Goal: Task Accomplishment & Management: Manage account settings

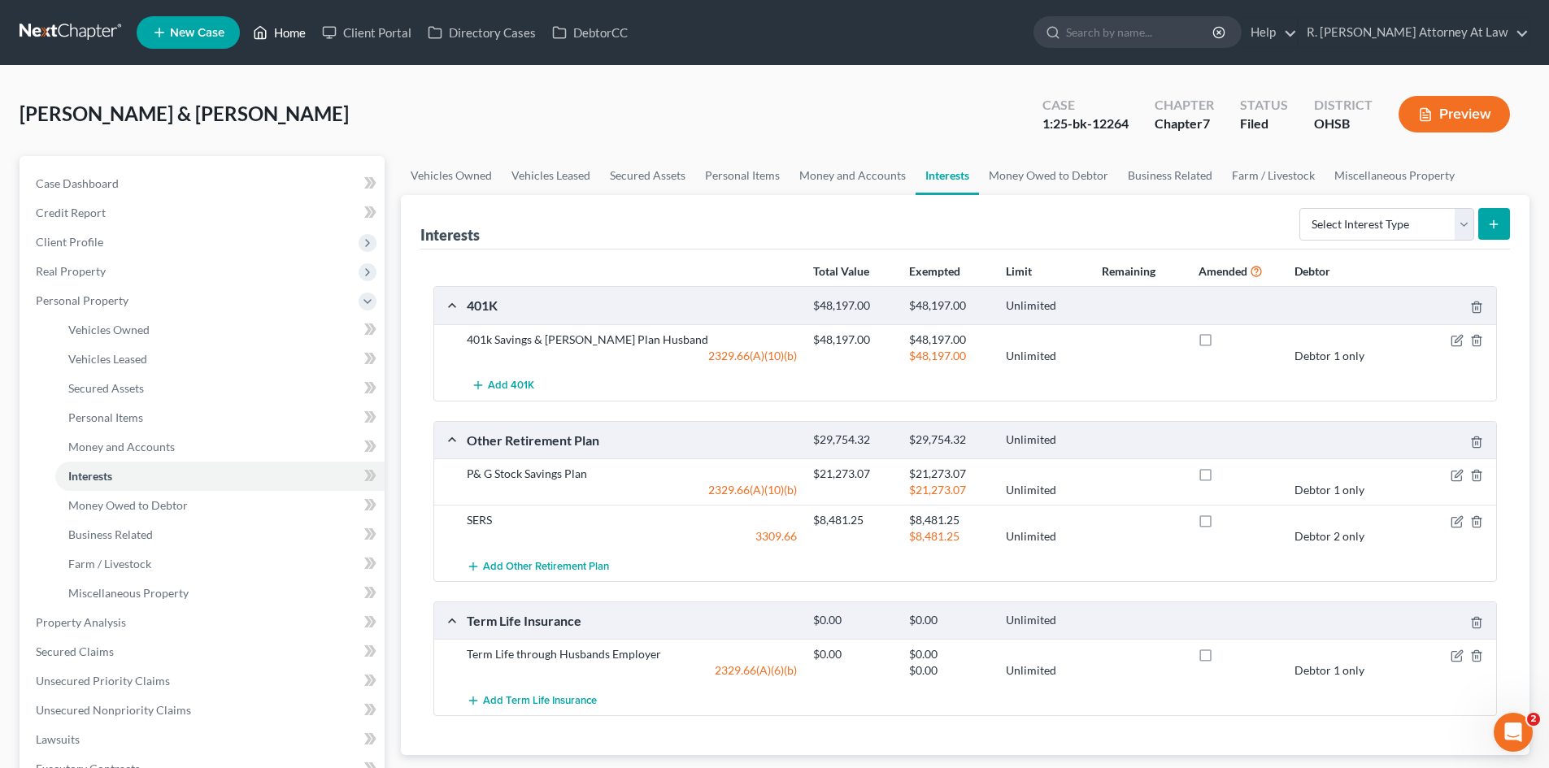
click at [297, 47] on ul "New Case Home Client Portal Directory Cases DebtorCC - No Result - See all resu…" at bounding box center [833, 32] width 1393 height 42
click at [294, 35] on link "Home" at bounding box center [279, 32] width 69 height 29
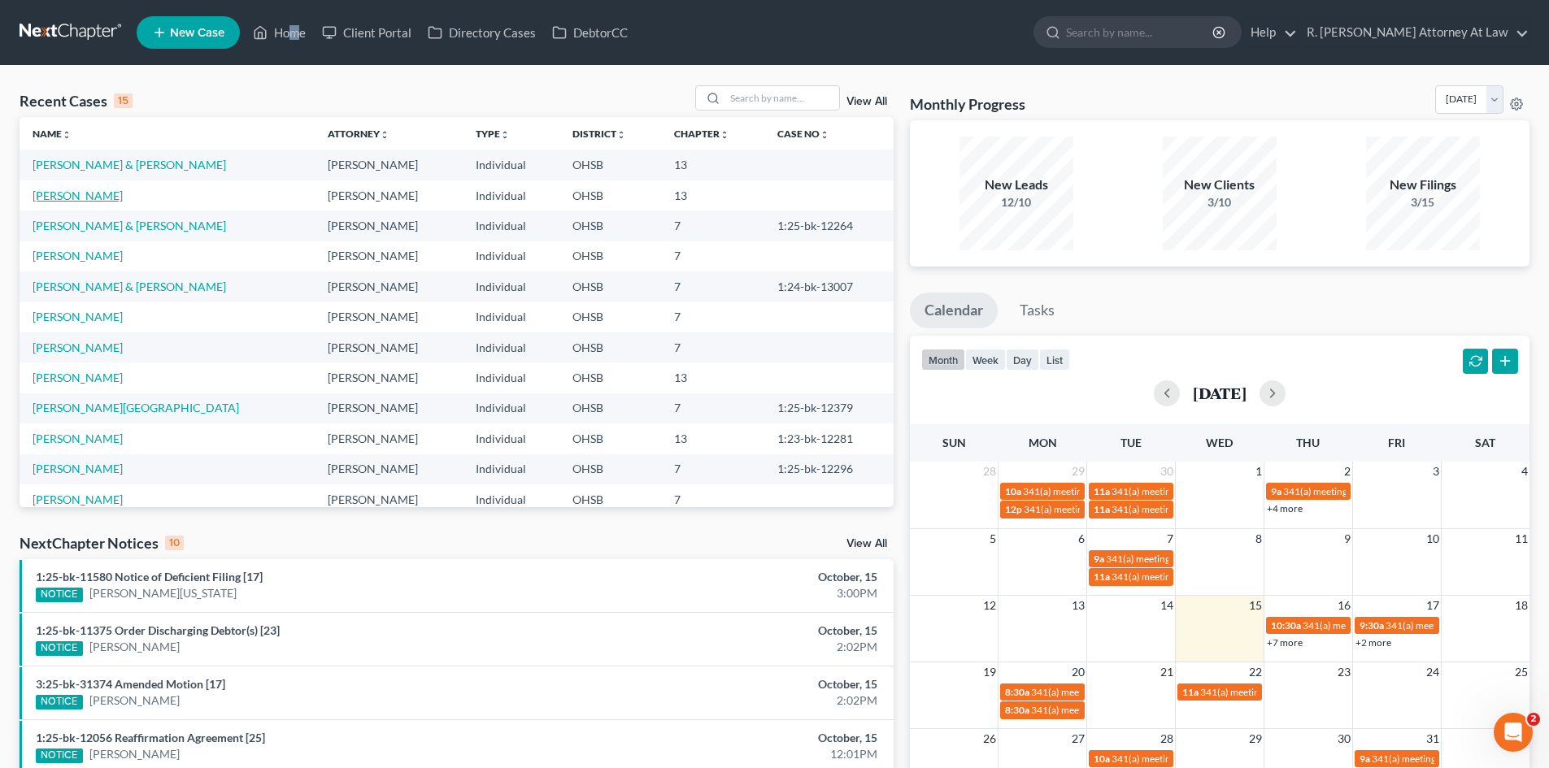
click at [95, 196] on link "[PERSON_NAME]" at bounding box center [78, 196] width 90 height 14
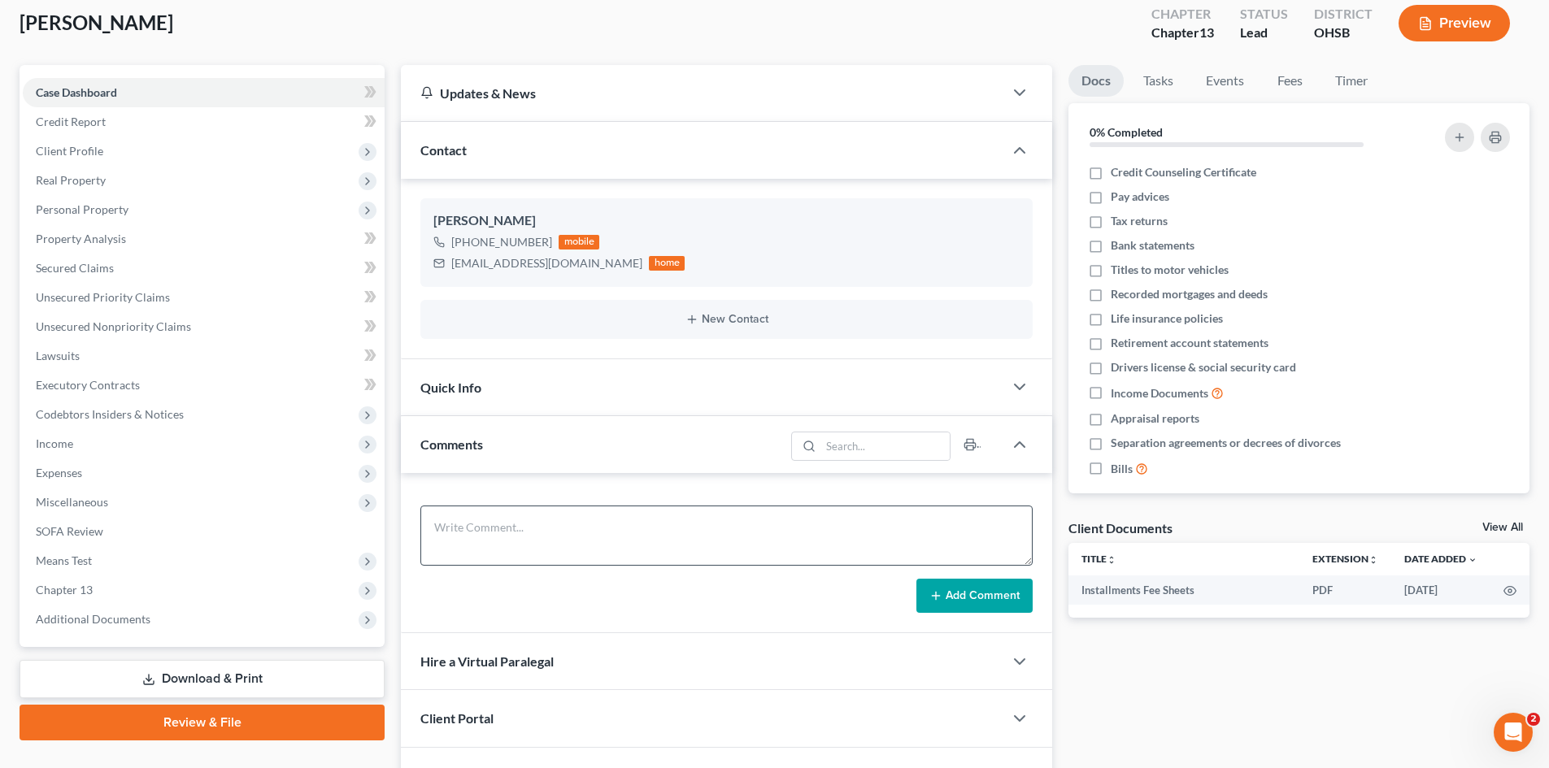
scroll to position [84, 0]
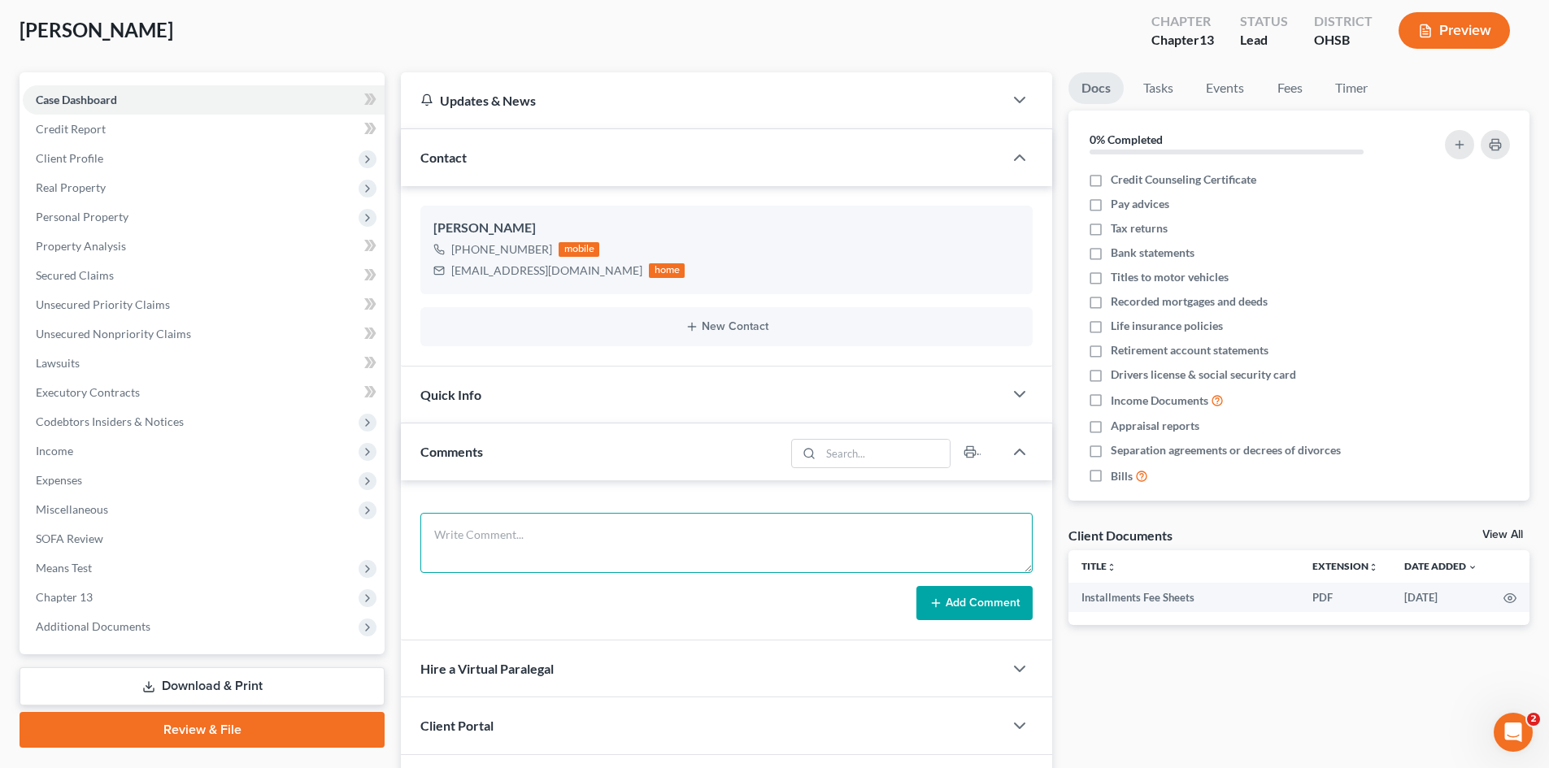
drag, startPoint x: 494, startPoint y: 555, endPoint x: 495, endPoint y: 544, distance: 10.6
click at [493, 551] on textarea at bounding box center [726, 543] width 612 height 60
type textarea "house fire, 2 cars all too ashes. 40k told him not to pay mom and them."
click at [951, 607] on button "Add Comment" at bounding box center [974, 603] width 116 height 34
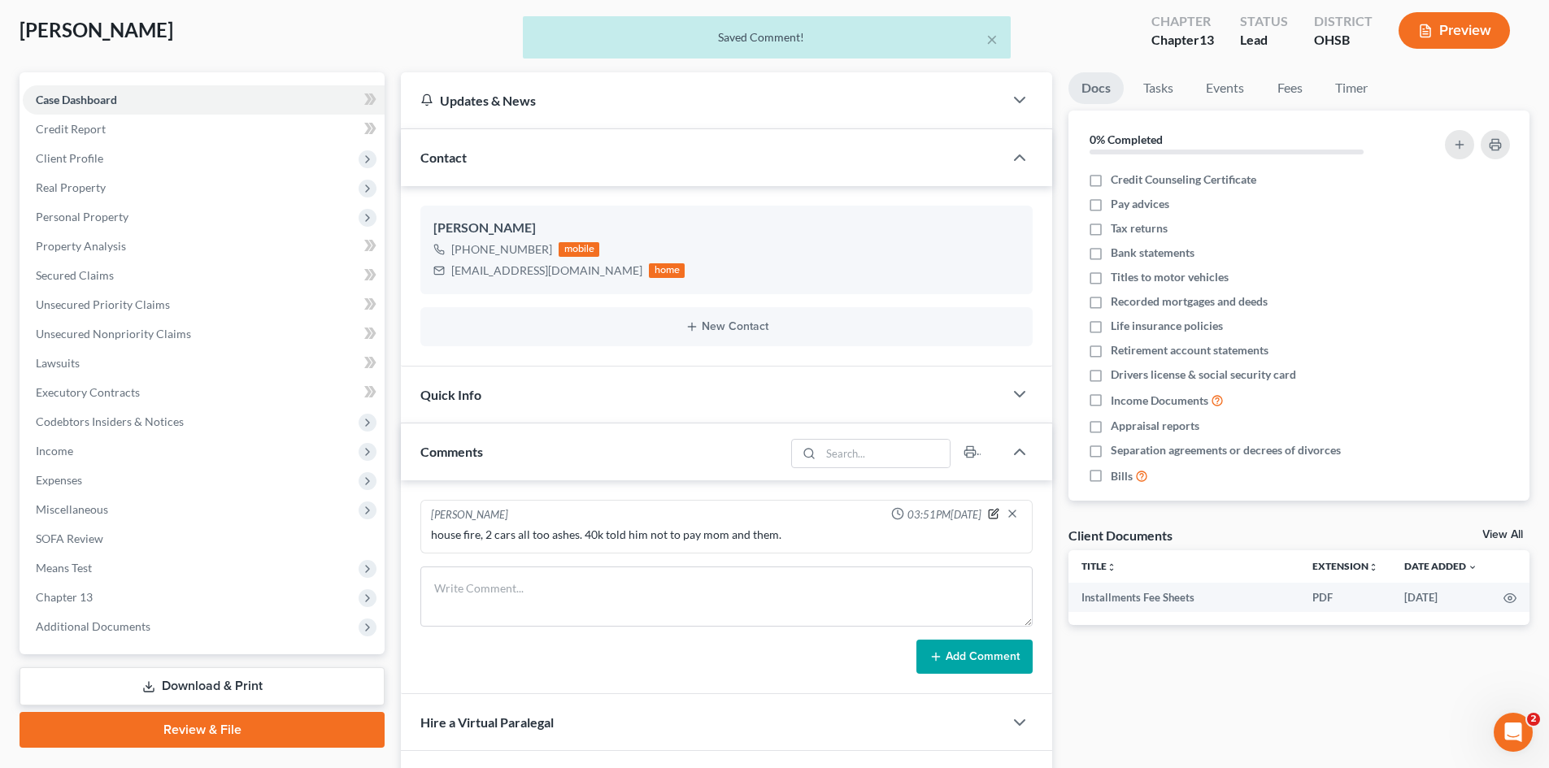
click at [994, 514] on icon "button" at bounding box center [993, 513] width 11 height 11
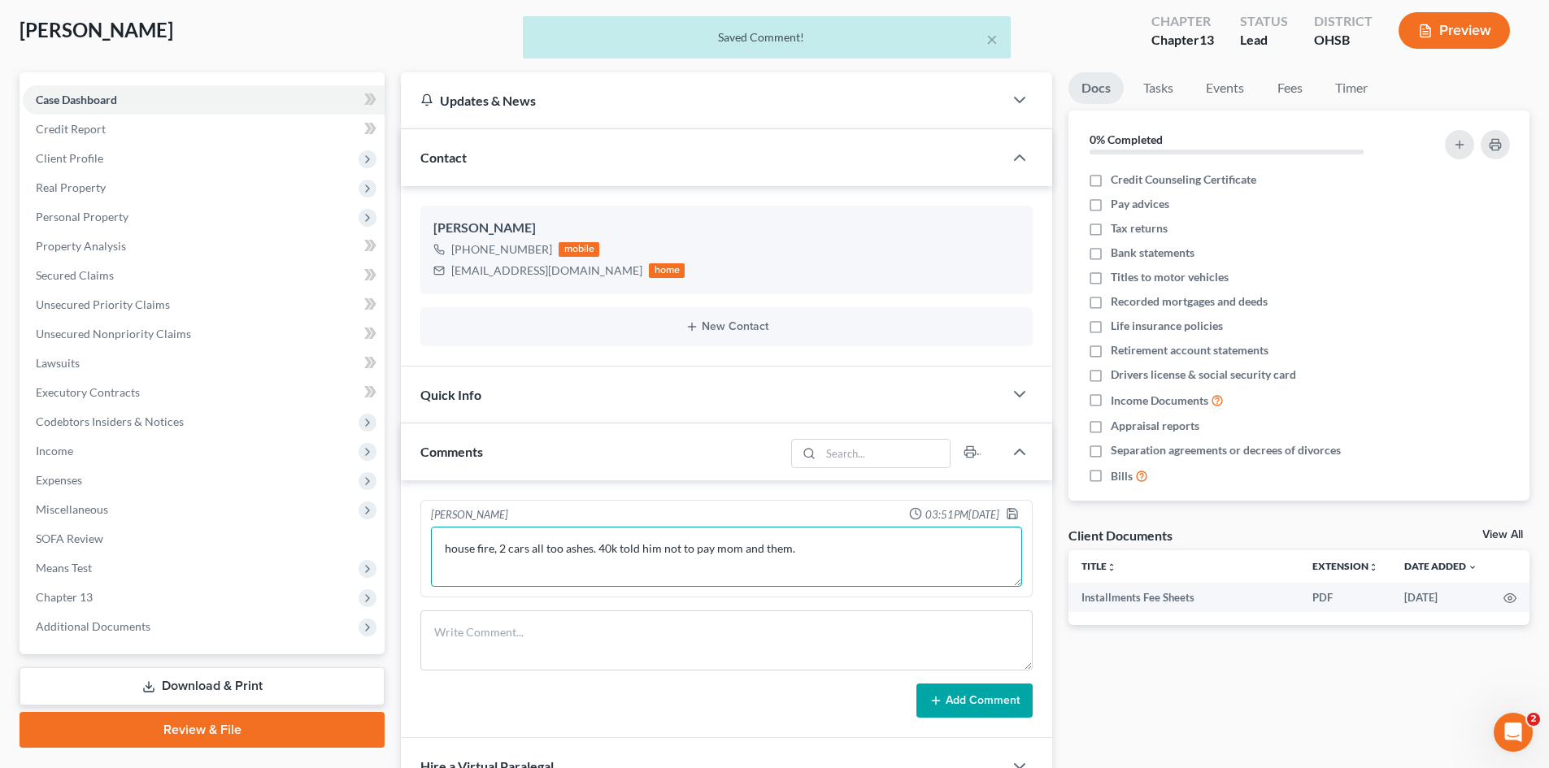
drag, startPoint x: 775, startPoint y: 547, endPoint x: 813, endPoint y: 548, distance: 38.2
click at [780, 548] on textarea "house fire, 2 cars all too ashes. 40k told him not to pay mom and them." at bounding box center [726, 557] width 591 height 60
click at [813, 548] on textarea "house fire, 2 cars all too ashes. 40k told him not to pay mom and them." at bounding box center [726, 557] width 591 height 60
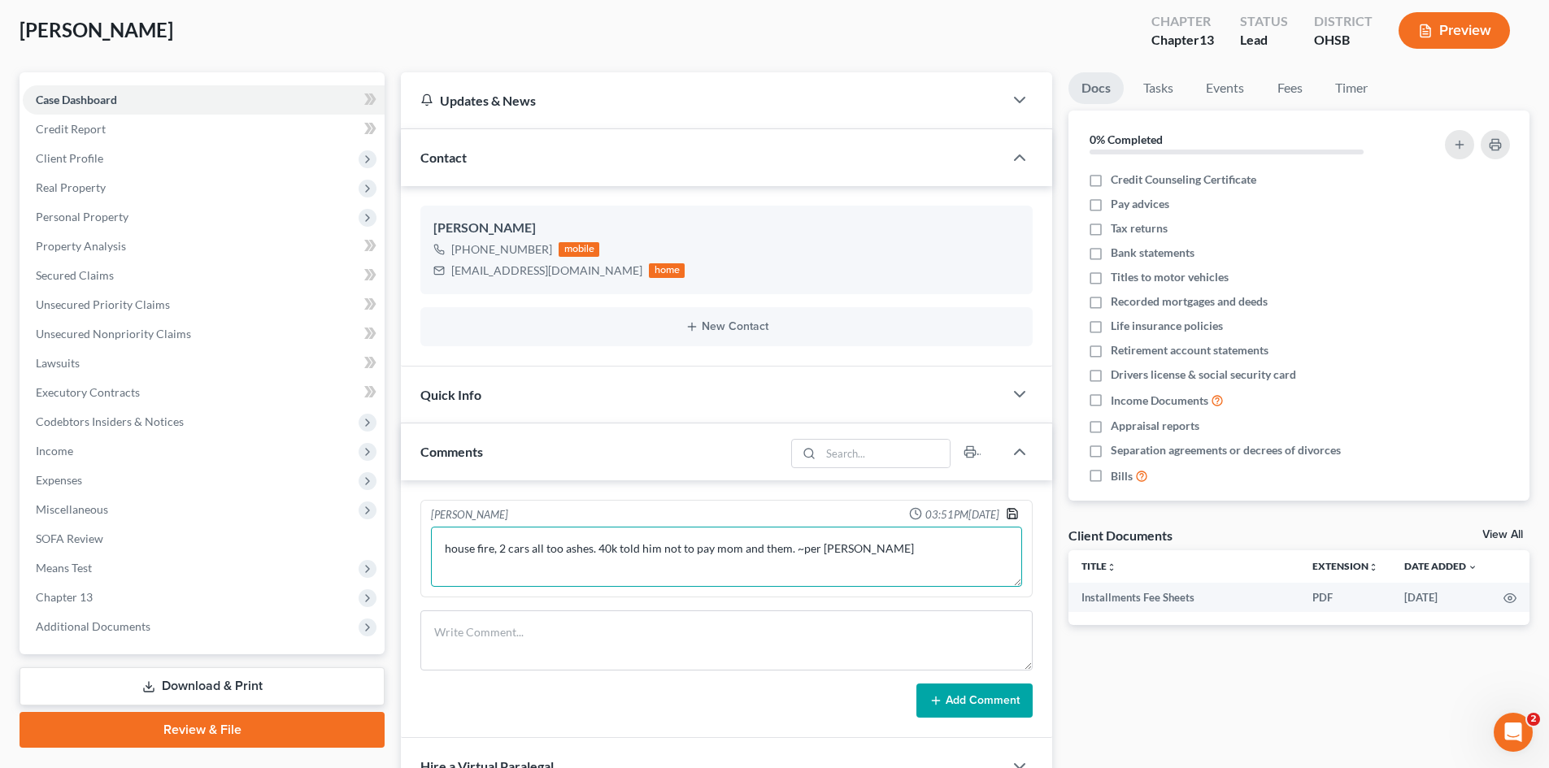
type textarea "house fire, 2 cars all too ashes. 40k told him not to pay mom and them. ~per [P…"
click at [1011, 519] on icon "button" at bounding box center [1012, 514] width 10 height 10
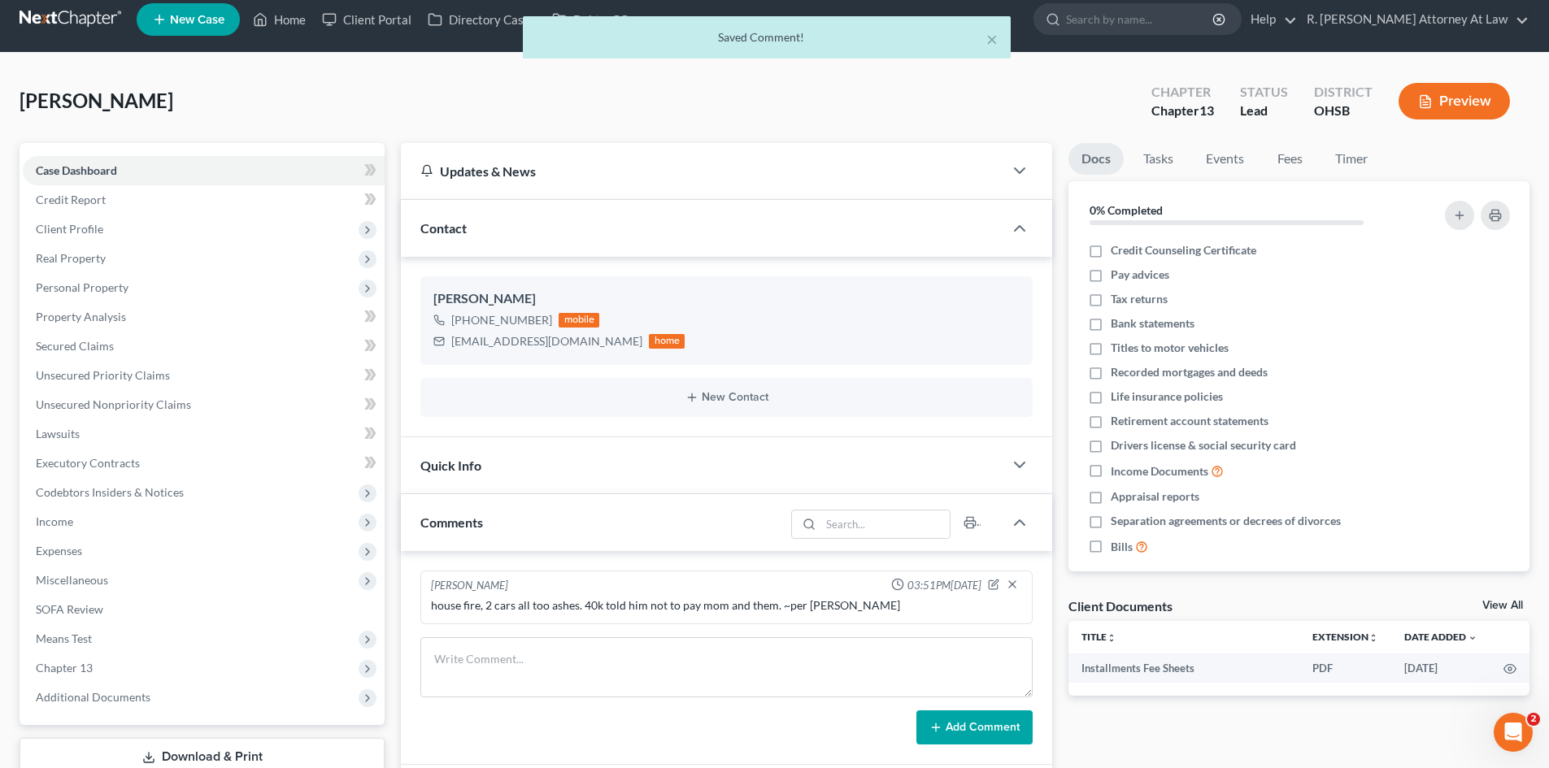
scroll to position [0, 0]
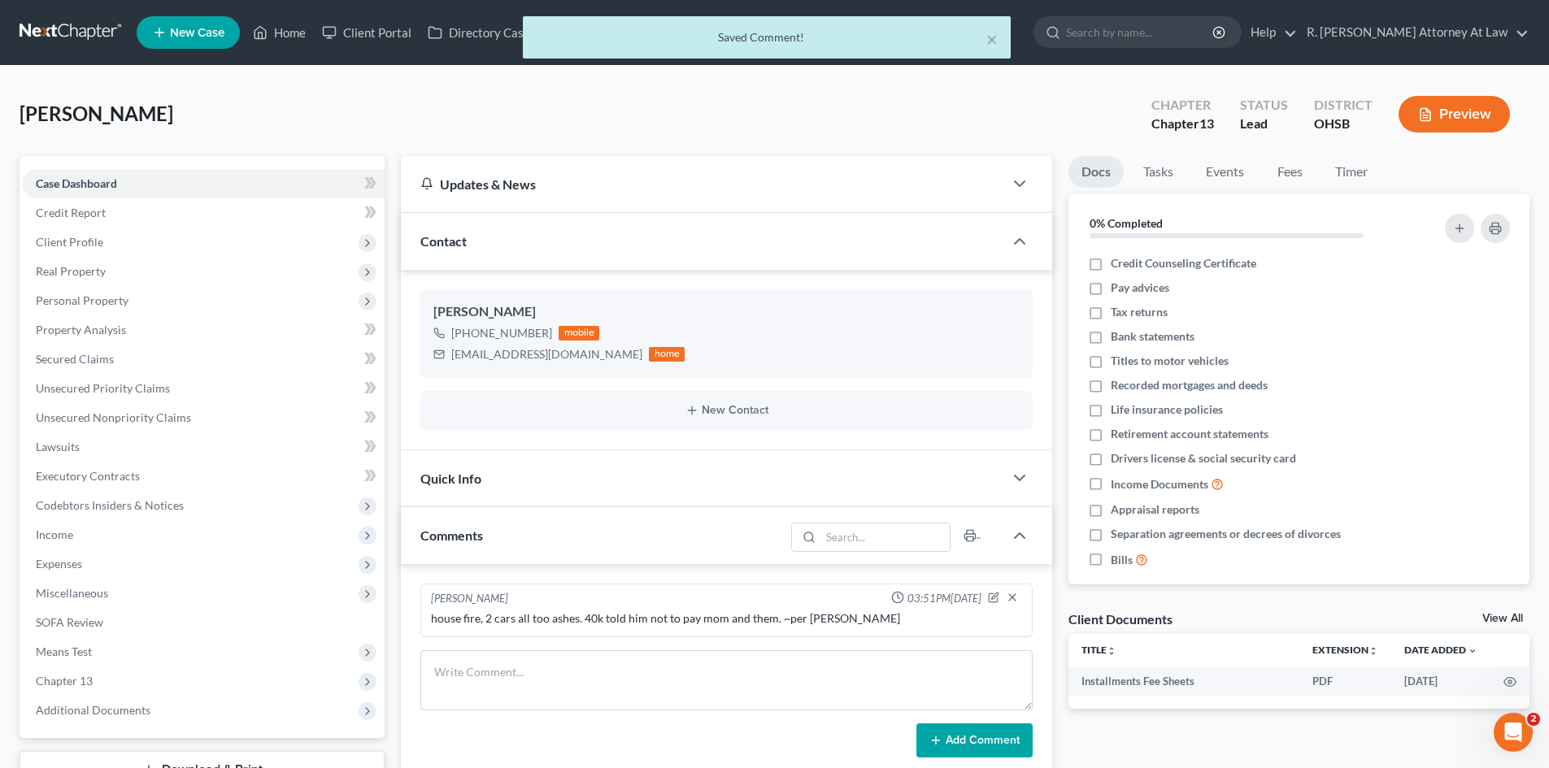
click at [282, 27] on div "× Saved Comment!" at bounding box center [766, 41] width 1549 height 50
drag, startPoint x: 285, startPoint y: 34, endPoint x: 838, endPoint y: 35, distance: 552.9
click at [286, 34] on div "× Saved Comment!" at bounding box center [766, 41] width 1549 height 50
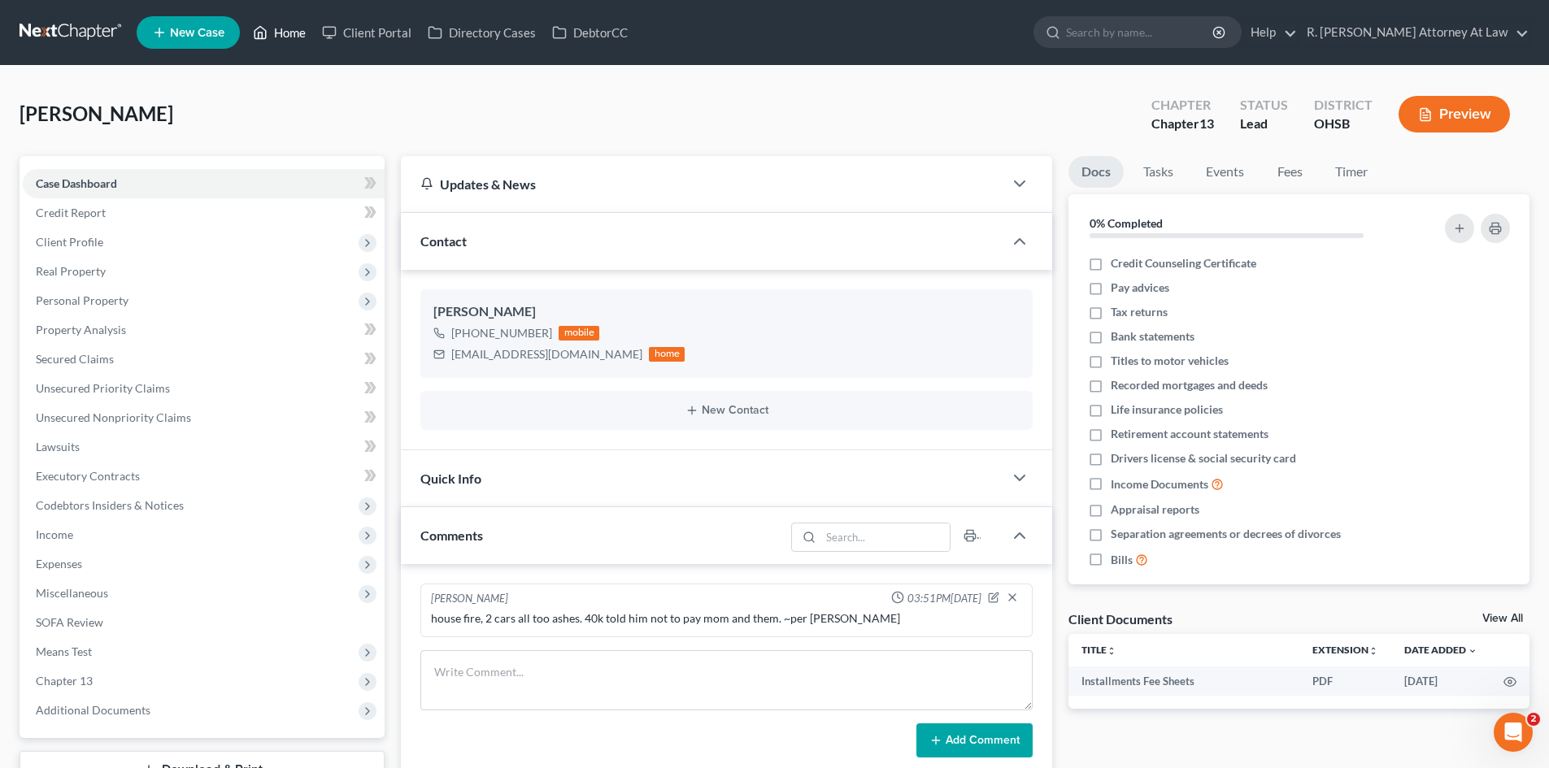
click at [302, 28] on link "Home" at bounding box center [279, 32] width 69 height 29
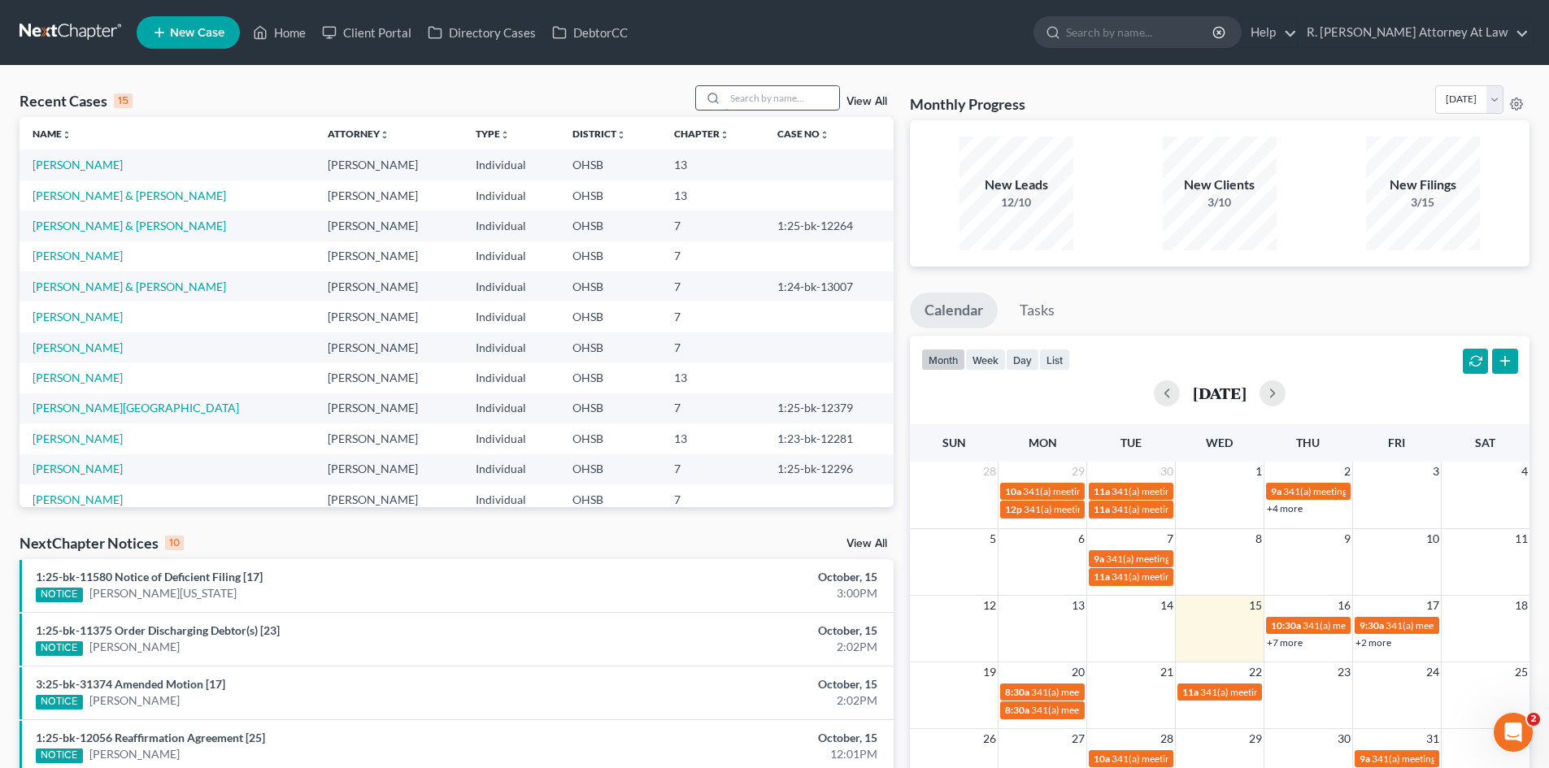
click at [753, 86] on input "search" at bounding box center [782, 98] width 114 height 24
click at [797, 107] on input "search" at bounding box center [782, 98] width 114 height 24
click at [772, 96] on input "search" at bounding box center [782, 98] width 114 height 24
type input "[PERSON_NAME]"
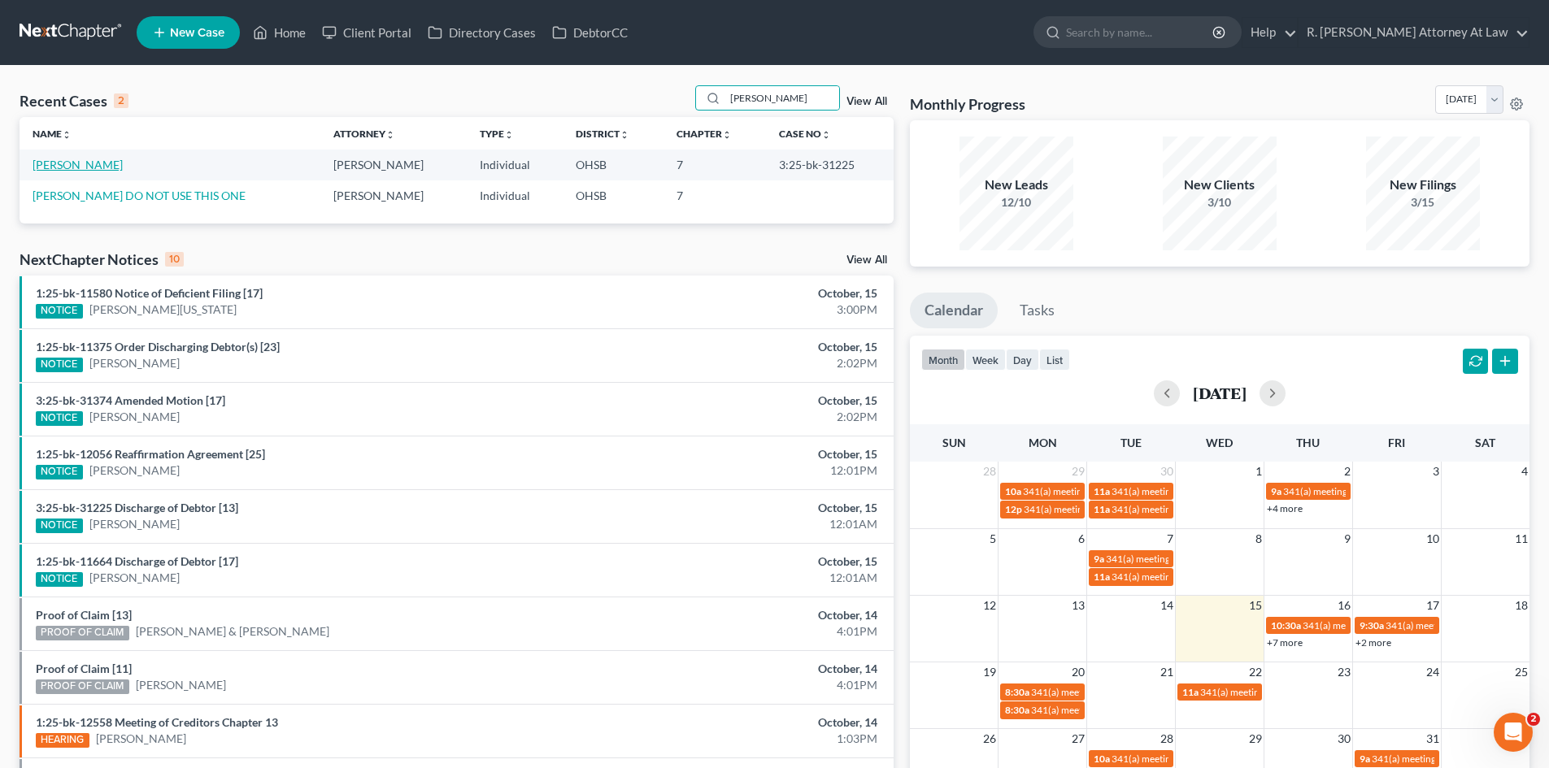
click at [78, 163] on link "[PERSON_NAME]" at bounding box center [78, 165] width 90 height 14
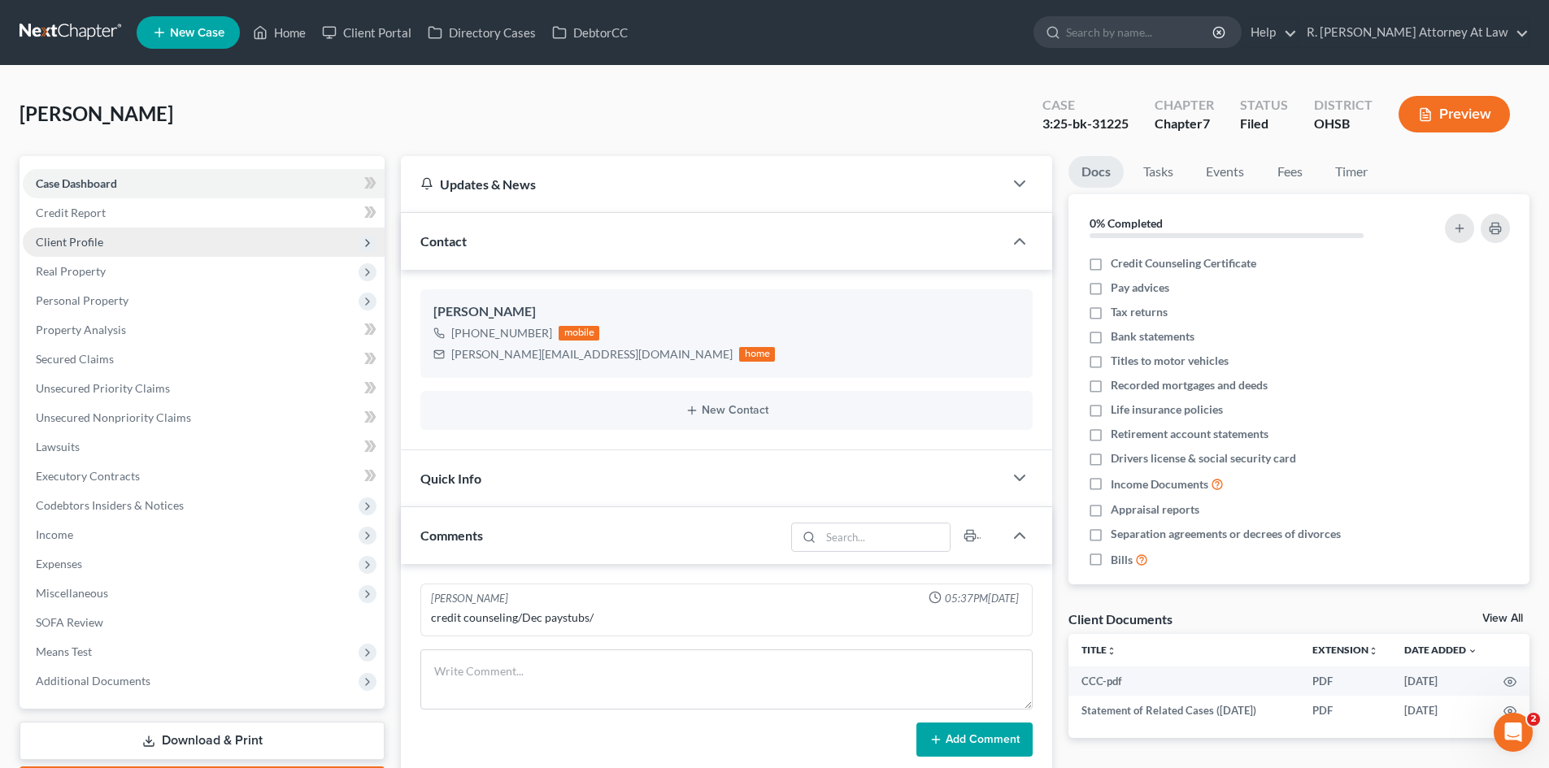
click at [76, 243] on span "Client Profile" at bounding box center [69, 242] width 67 height 14
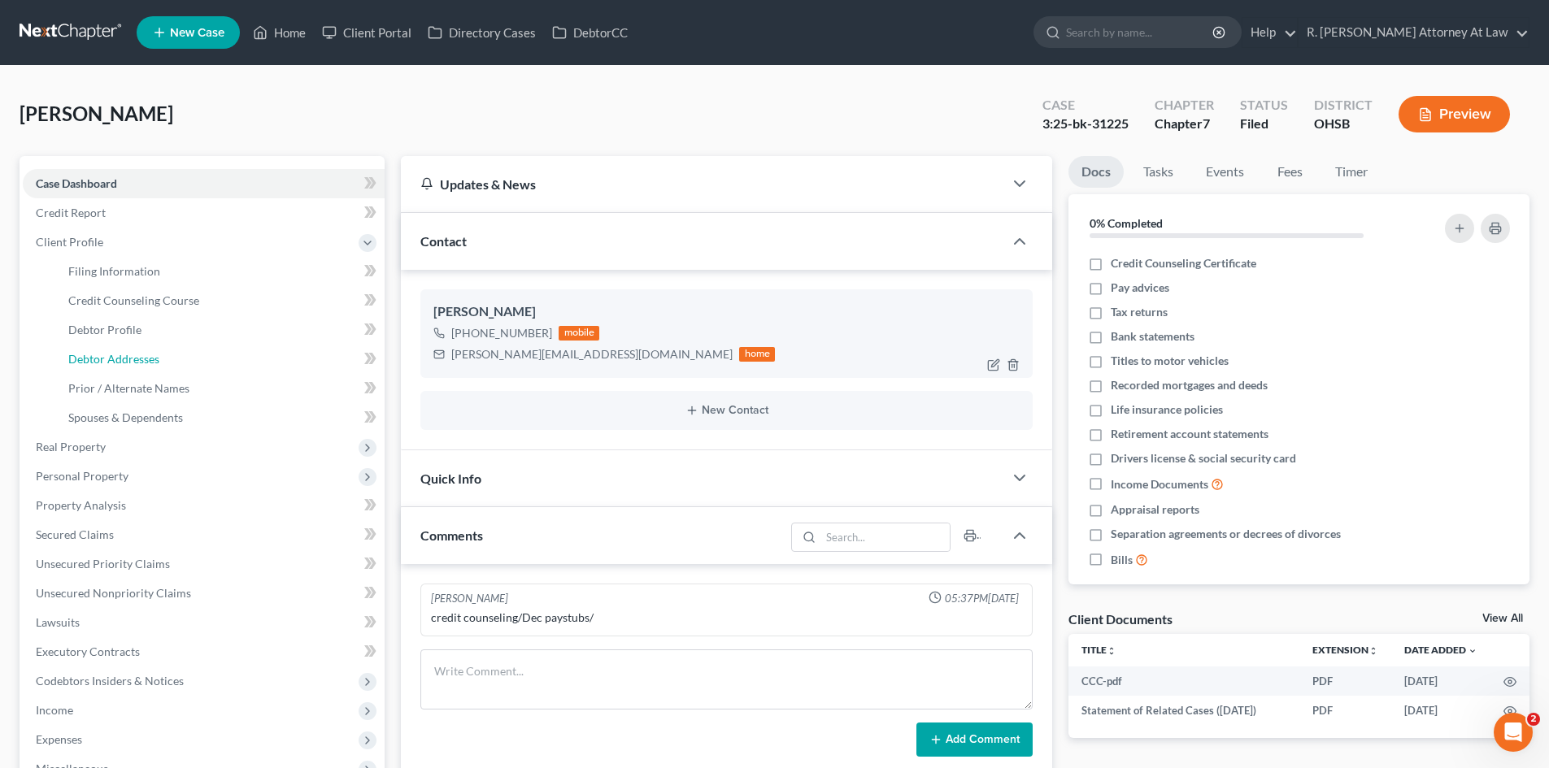
drag, startPoint x: 134, startPoint y: 354, endPoint x: 484, endPoint y: 329, distance: 350.5
click at [133, 354] on span "Debtor Addresses" at bounding box center [113, 359] width 91 height 14
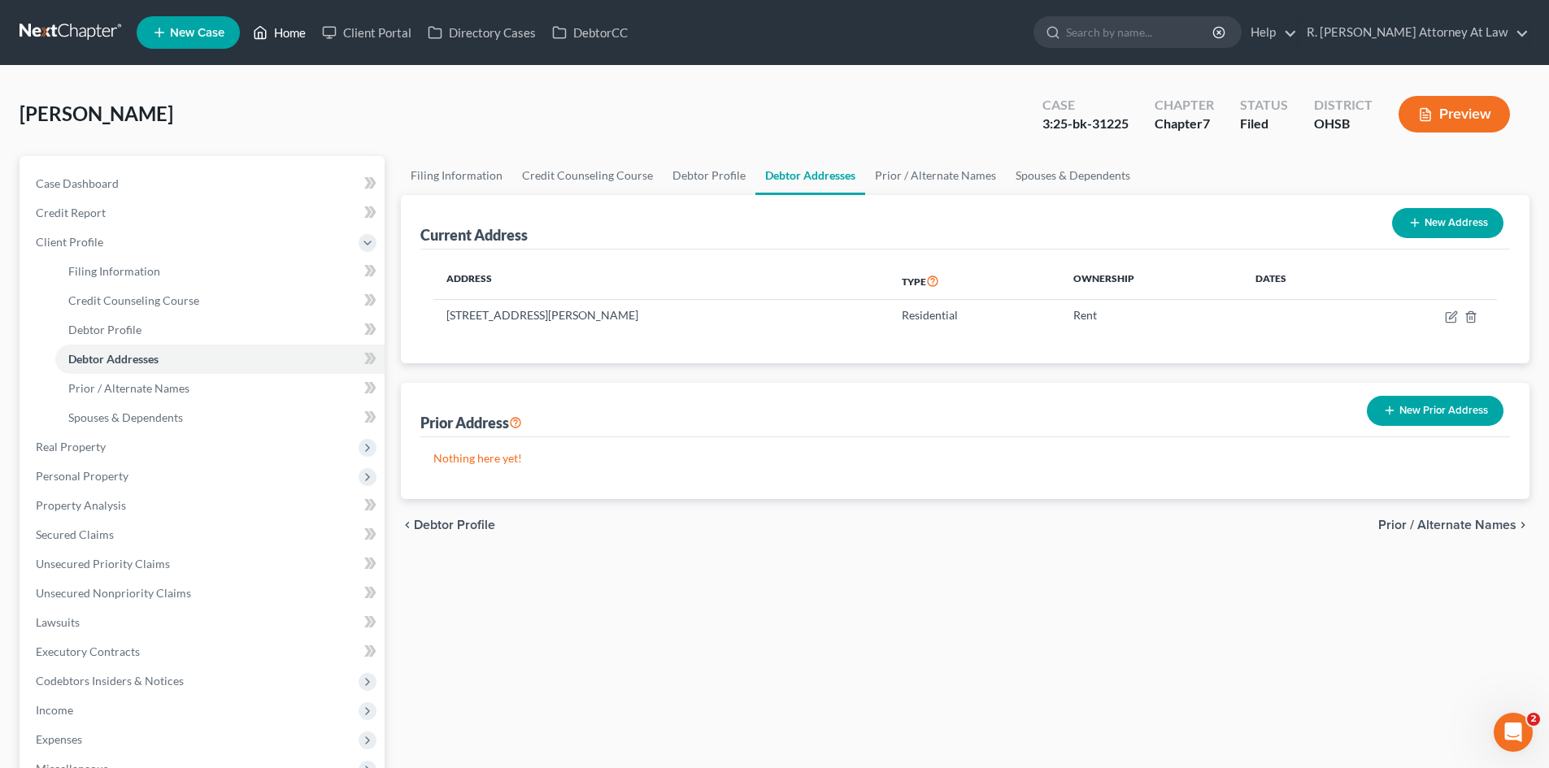
click at [285, 43] on link "Home" at bounding box center [279, 32] width 69 height 29
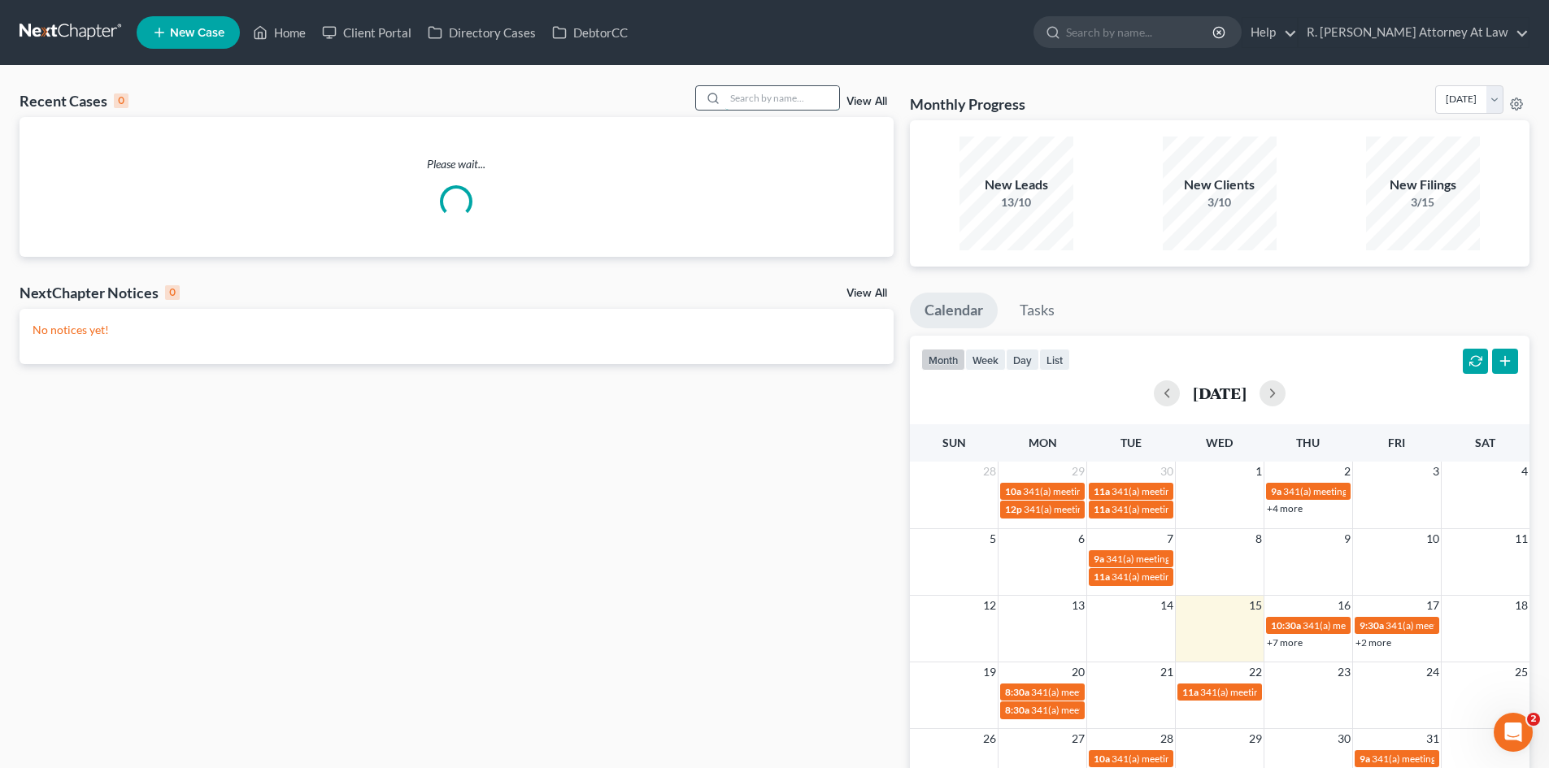
click at [794, 110] on input "search" at bounding box center [782, 98] width 114 height 24
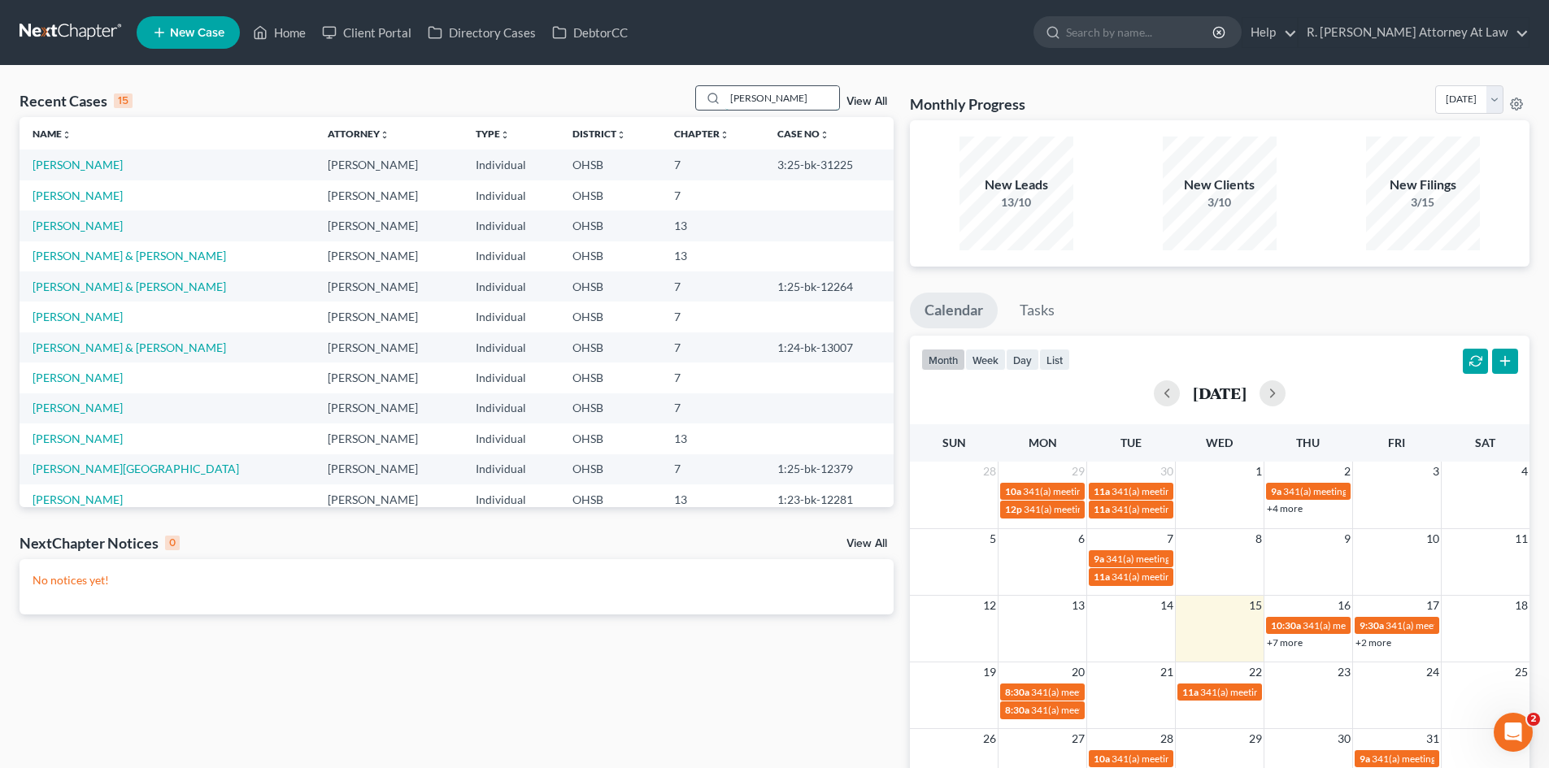
type input "[PERSON_NAME]"
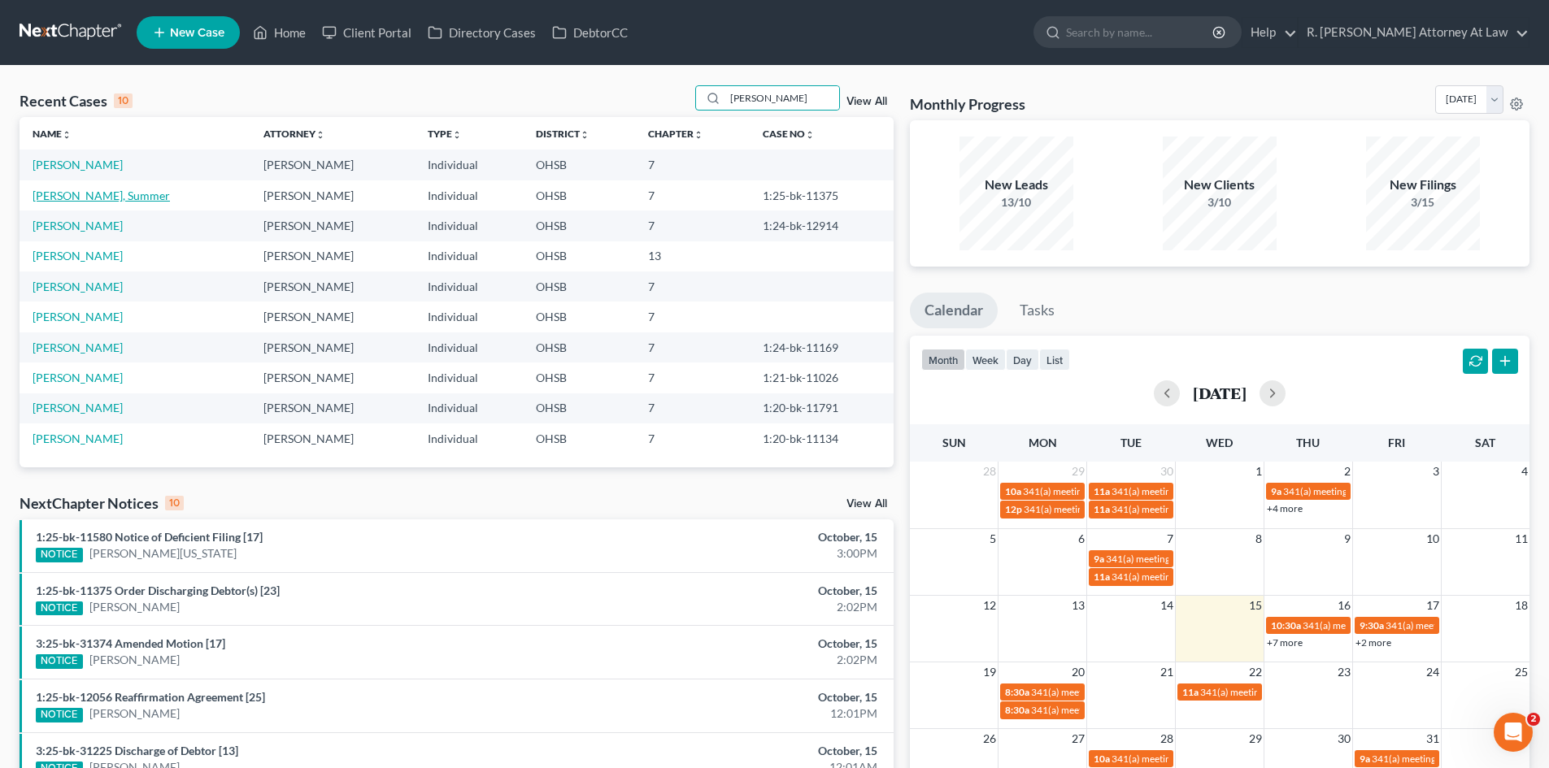
click at [85, 193] on link "[PERSON_NAME], Summer" at bounding box center [101, 196] width 137 height 14
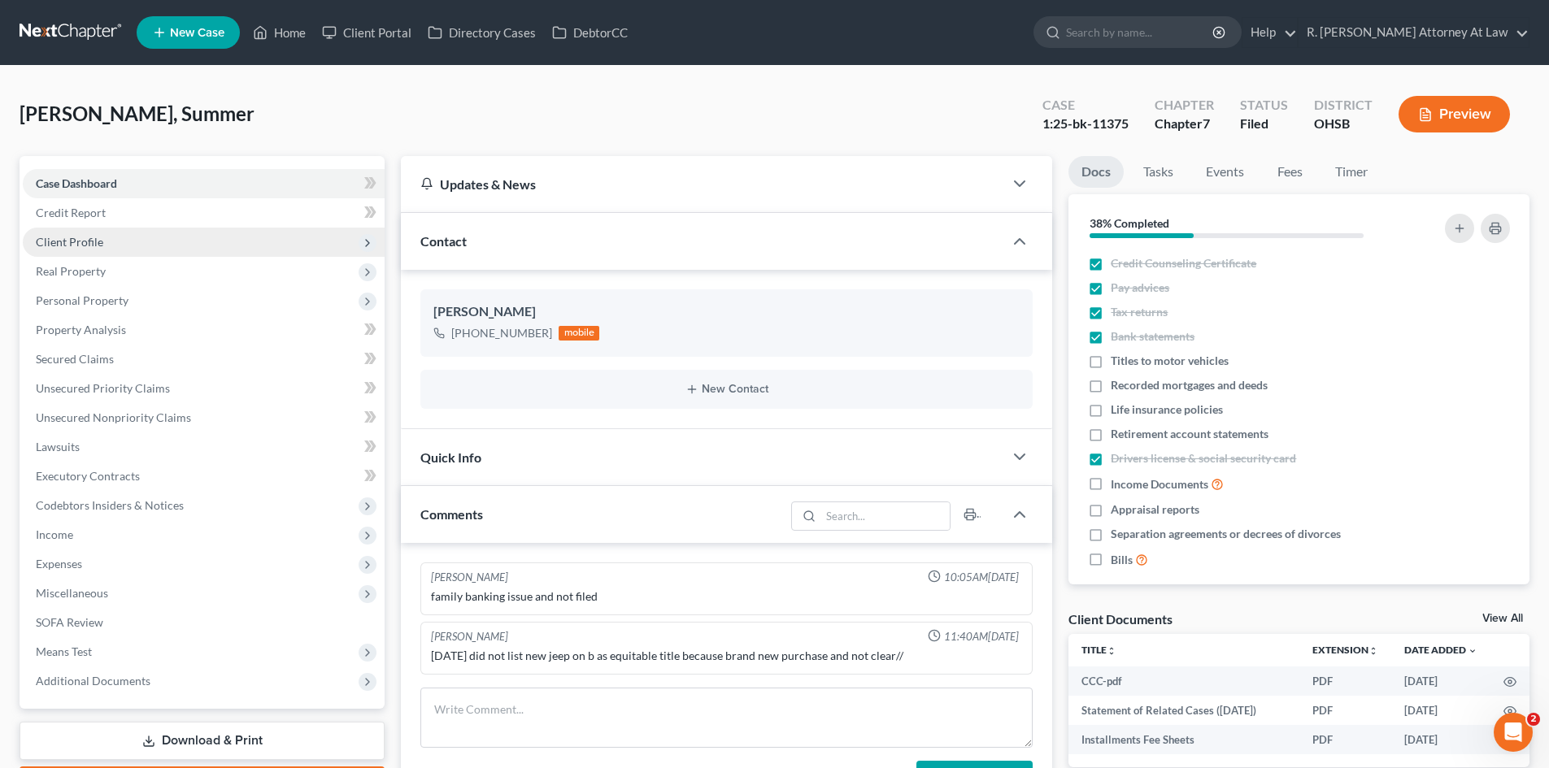
click at [99, 239] on span "Client Profile" at bounding box center [69, 242] width 67 height 14
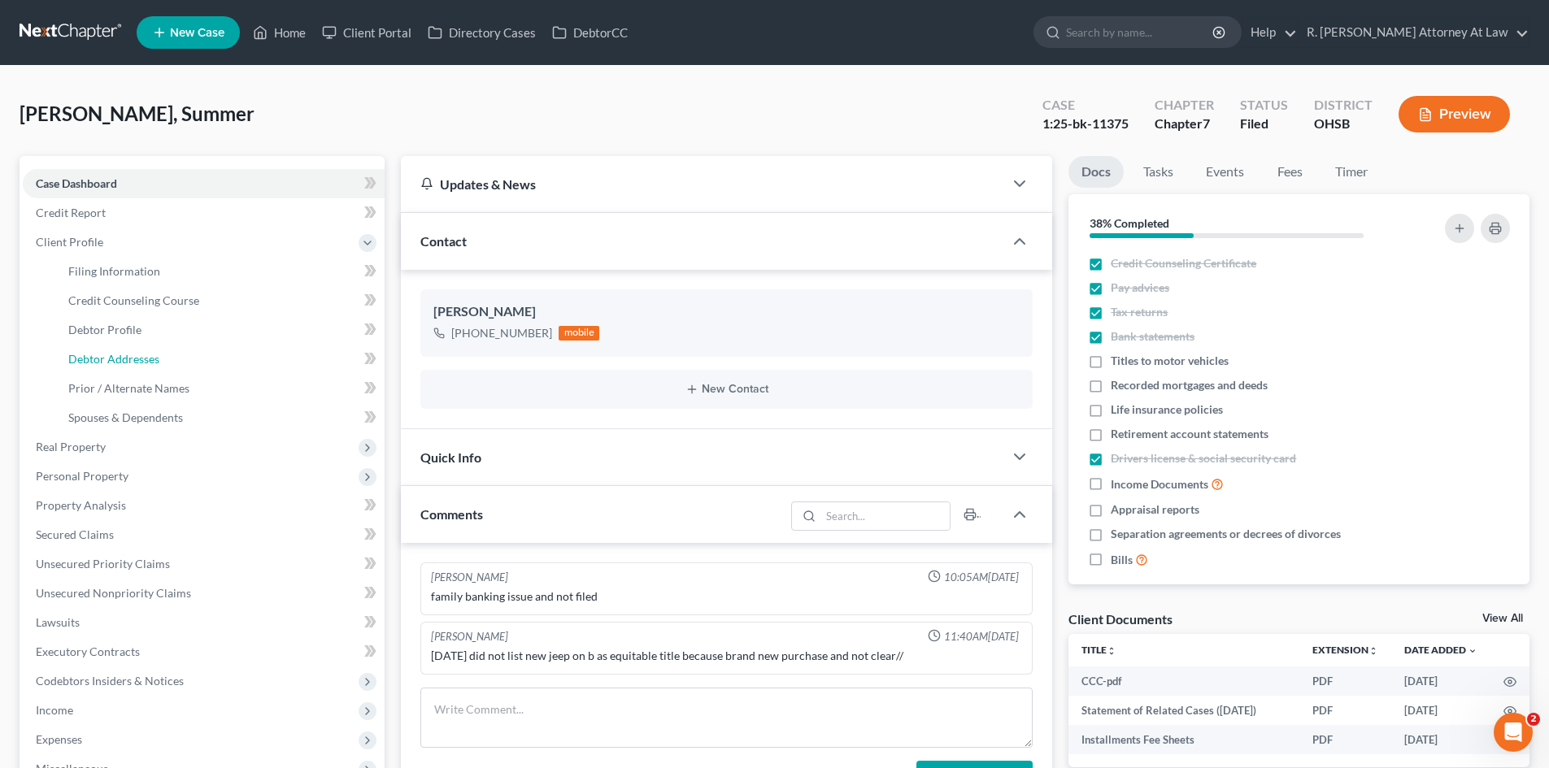
drag, startPoint x: 132, startPoint y: 361, endPoint x: 378, endPoint y: 411, distance: 251.5
click at [131, 362] on span "Debtor Addresses" at bounding box center [113, 359] width 91 height 14
